Goal: Transaction & Acquisition: Obtain resource

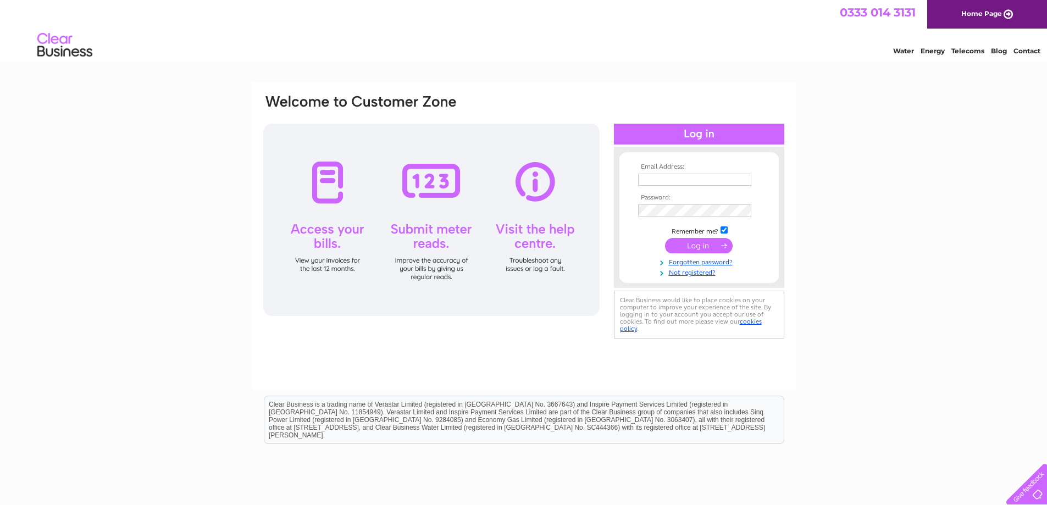
type input "Newimagefashions@hotmail.co.uk"
click at [702, 246] on input "submit" at bounding box center [699, 245] width 68 height 15
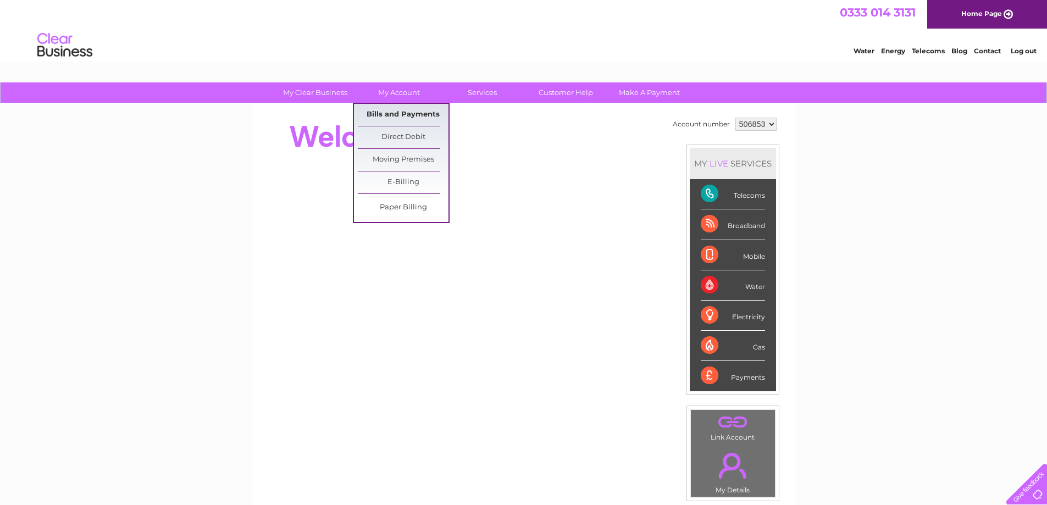
click at [391, 114] on link "Bills and Payments" at bounding box center [403, 115] width 91 height 22
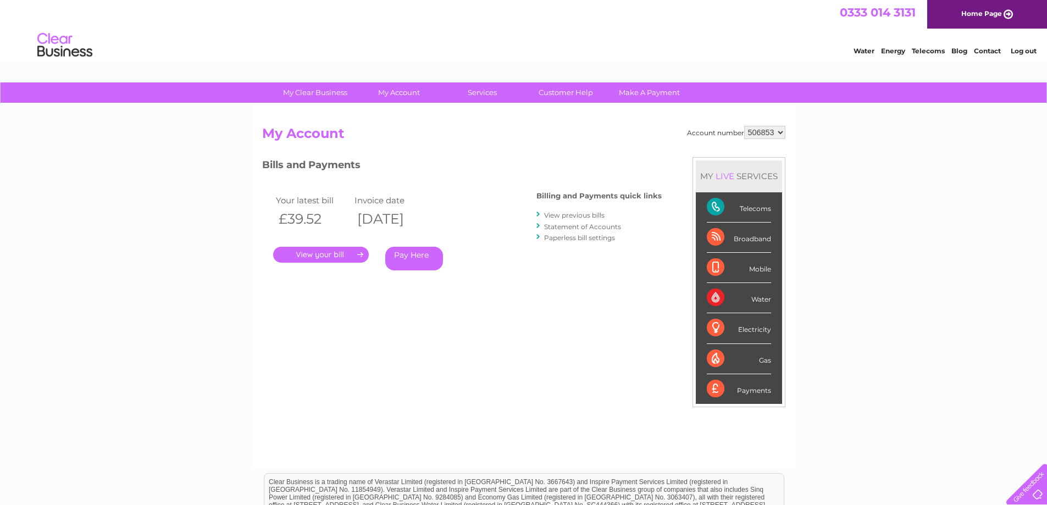
click at [318, 250] on link "." at bounding box center [321, 255] width 96 height 16
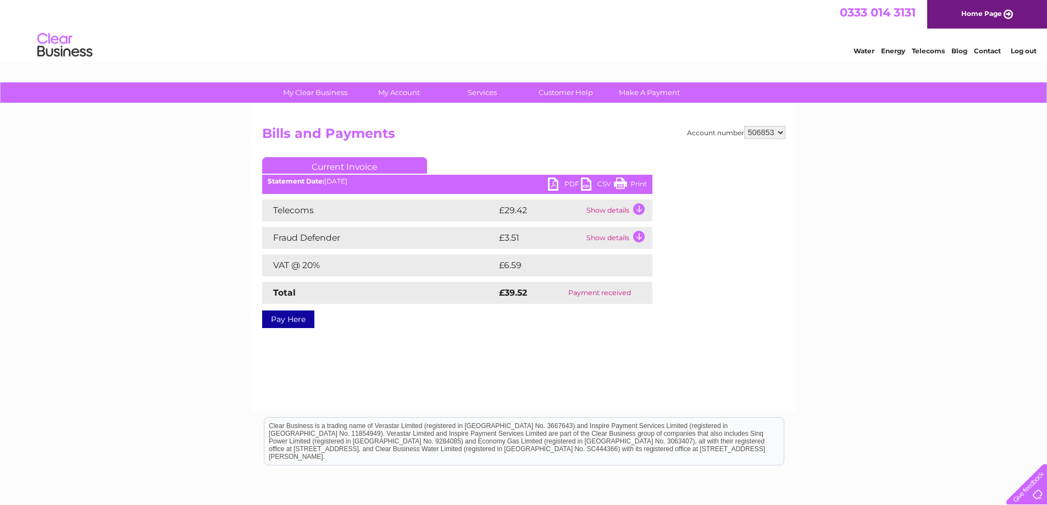
click at [555, 186] on link "PDF" at bounding box center [564, 186] width 33 height 16
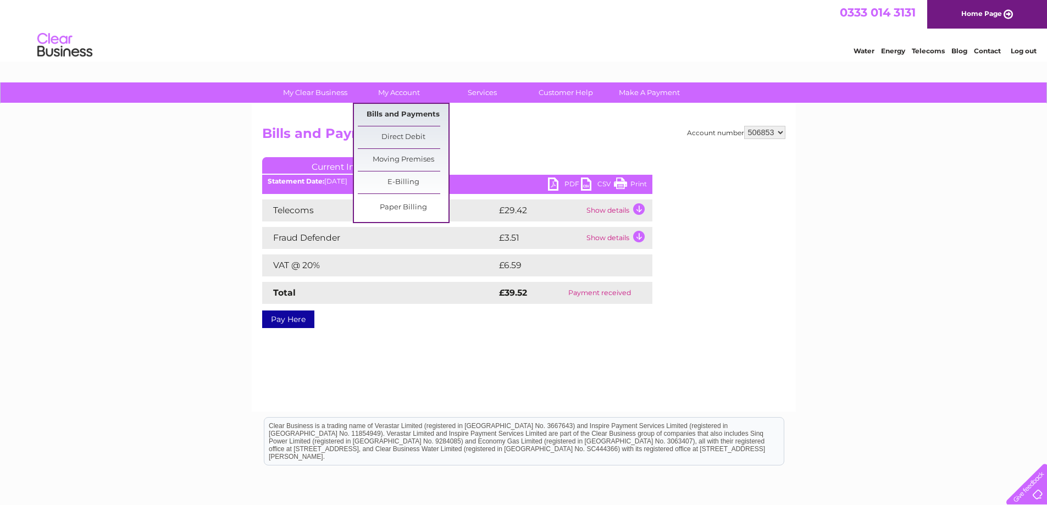
click at [390, 113] on link "Bills and Payments" at bounding box center [403, 115] width 91 height 22
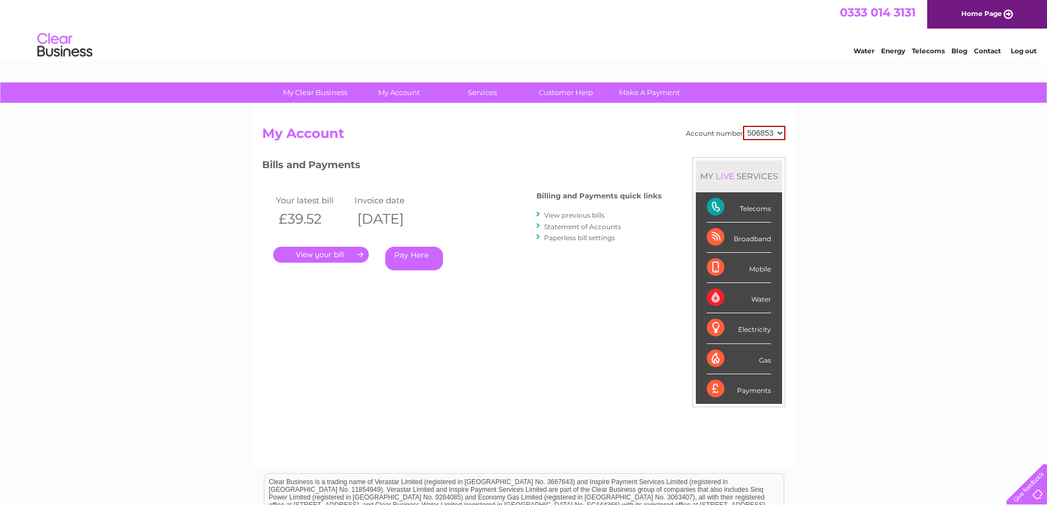
click at [575, 214] on link "View previous bills" at bounding box center [574, 215] width 60 height 8
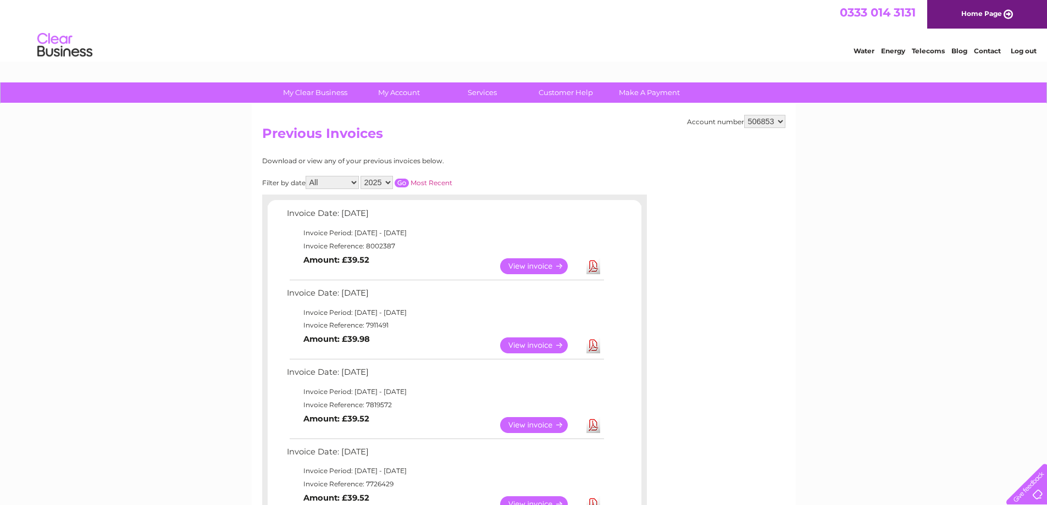
click at [538, 342] on link "View" at bounding box center [540, 345] width 81 height 16
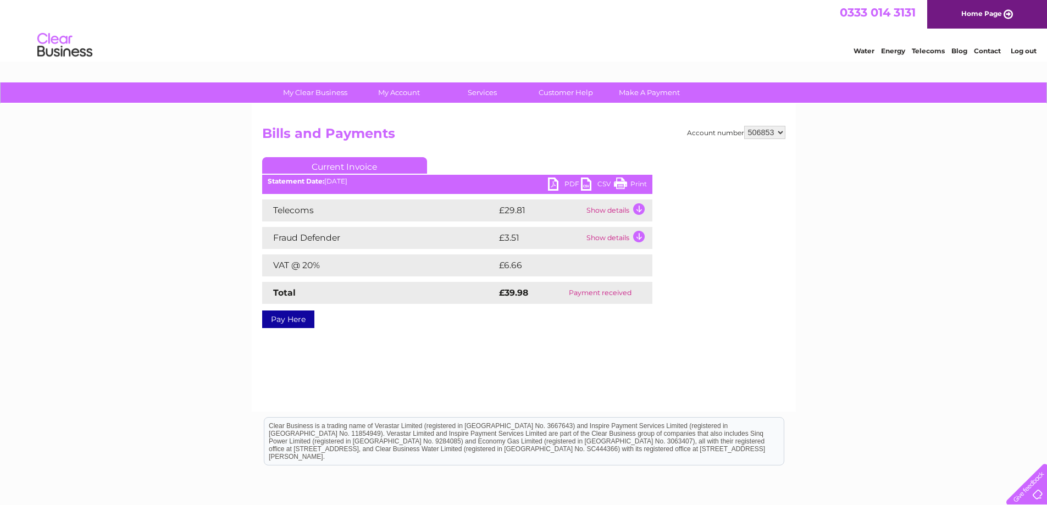
click at [554, 178] on ul "Current Invoice" at bounding box center [457, 167] width 390 height 20
click at [554, 182] on link "PDF" at bounding box center [564, 186] width 33 height 16
click at [1025, 51] on link "Log out" at bounding box center [1024, 51] width 26 height 8
